Goal: Book appointment/travel/reservation

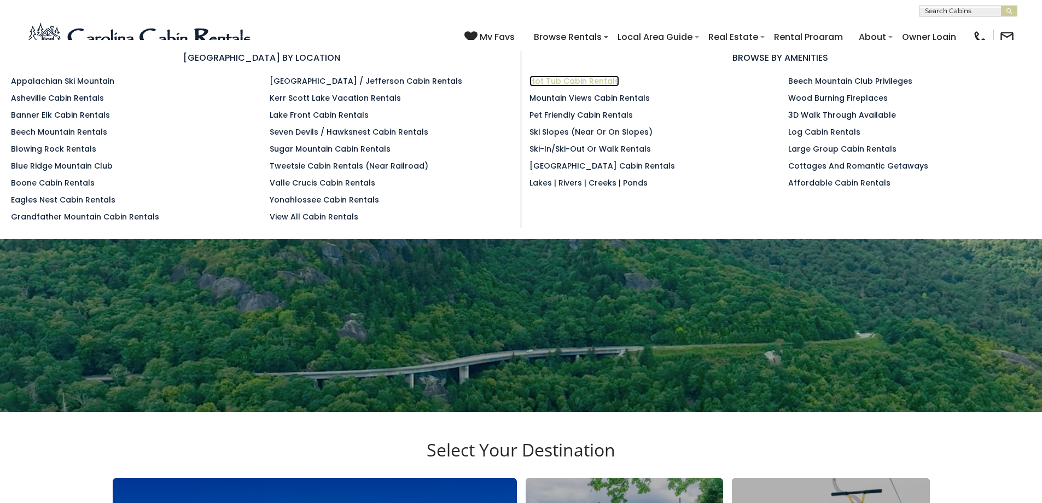
click at [588, 83] on link "Hot Tub Cabin Rentals" at bounding box center [574, 80] width 90 height 11
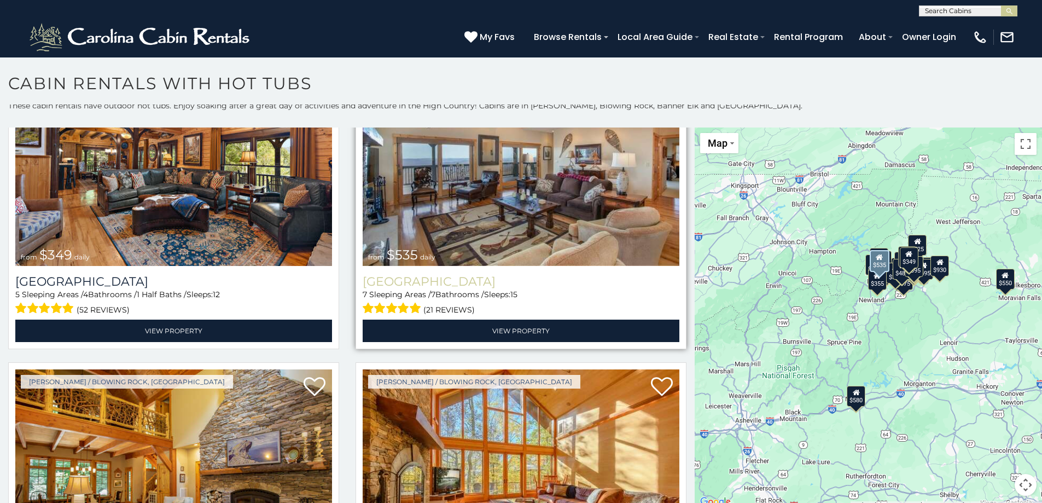
scroll to position [437, 0]
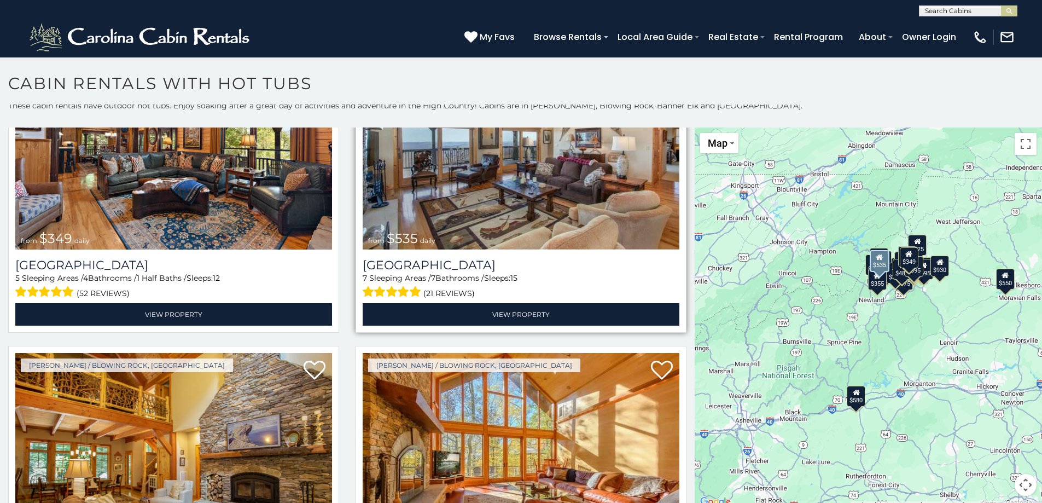
click at [493, 213] on img at bounding box center [521, 143] width 317 height 212
click at [490, 200] on img at bounding box center [521, 143] width 317 height 212
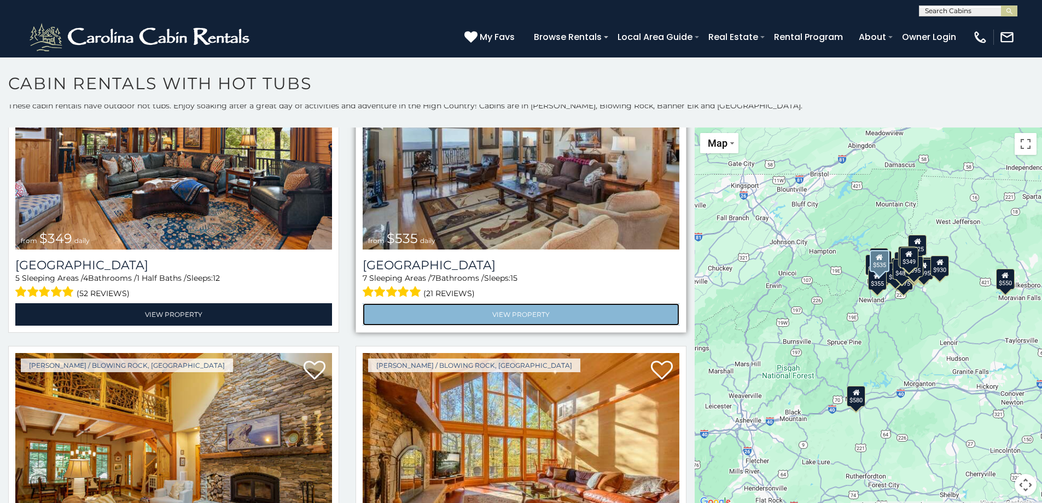
click at [482, 313] on link "View Property" at bounding box center [521, 314] width 317 height 22
